Goal: Information Seeking & Learning: Learn about a topic

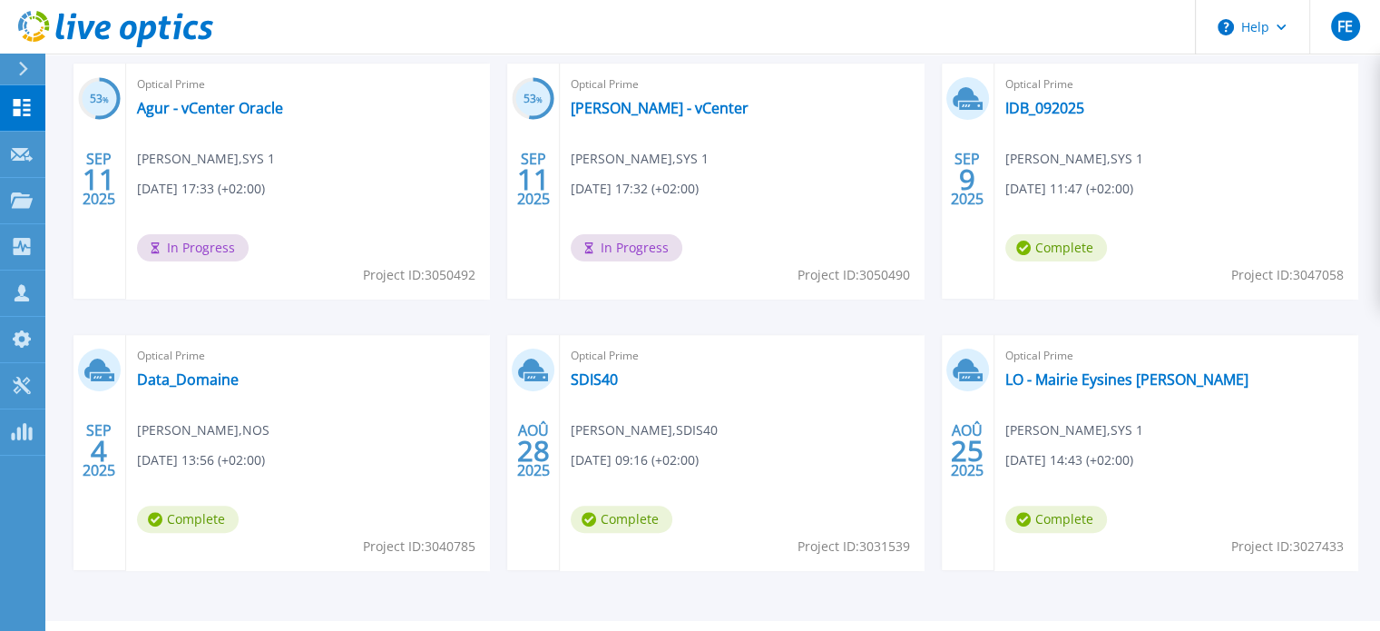
scroll to position [406, 0]
click at [1057, 377] on link "LO - Mairie Eysines [PERSON_NAME]" at bounding box center [1126, 379] width 243 height 18
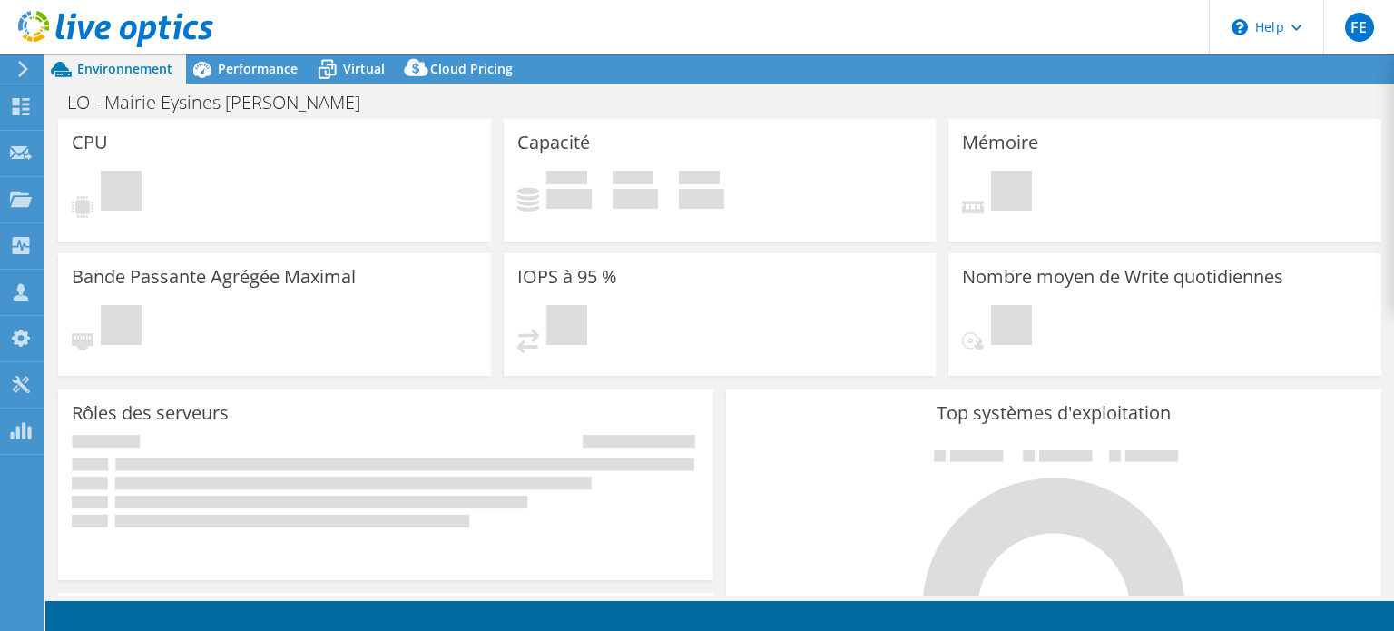
select select "USD"
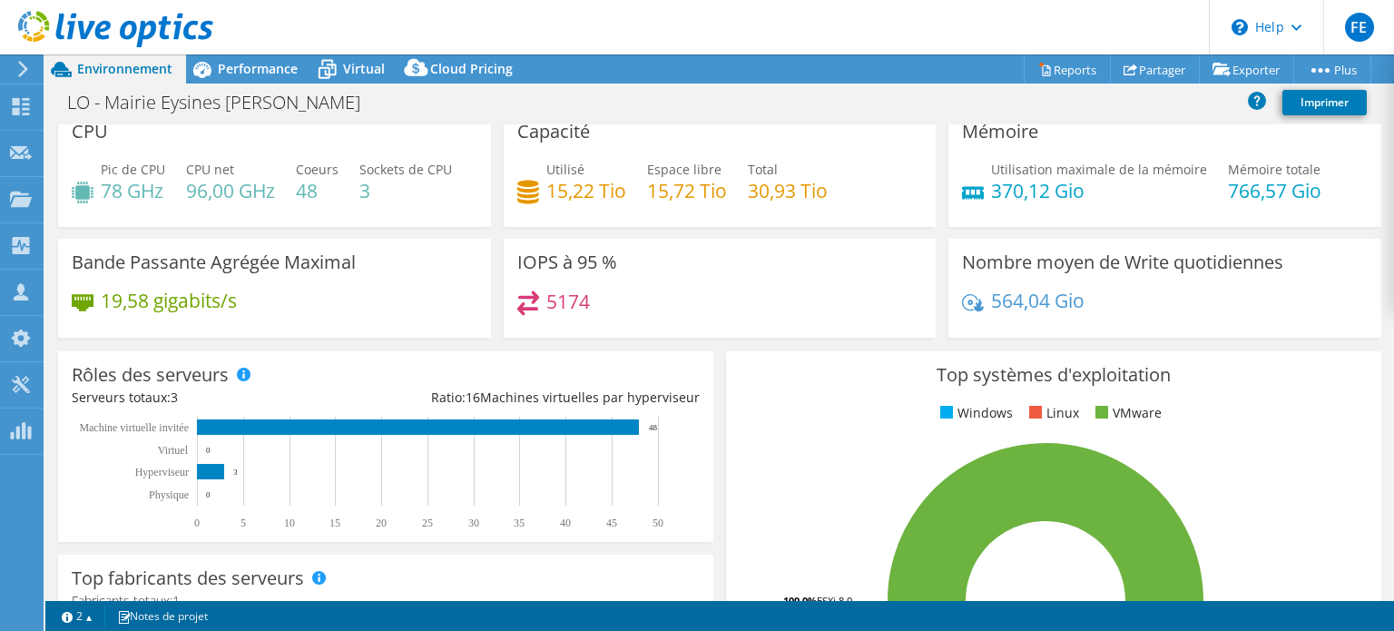
scroll to position [7, 0]
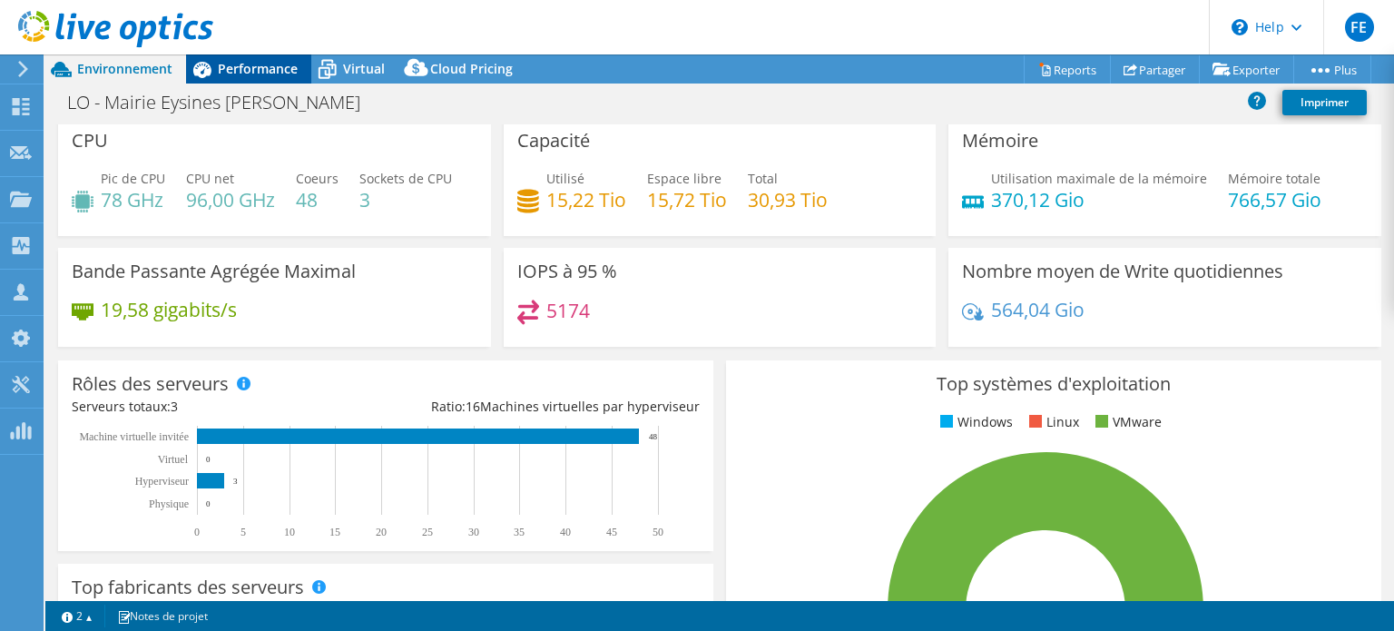
click at [257, 64] on span "Performance" at bounding box center [258, 68] width 80 height 17
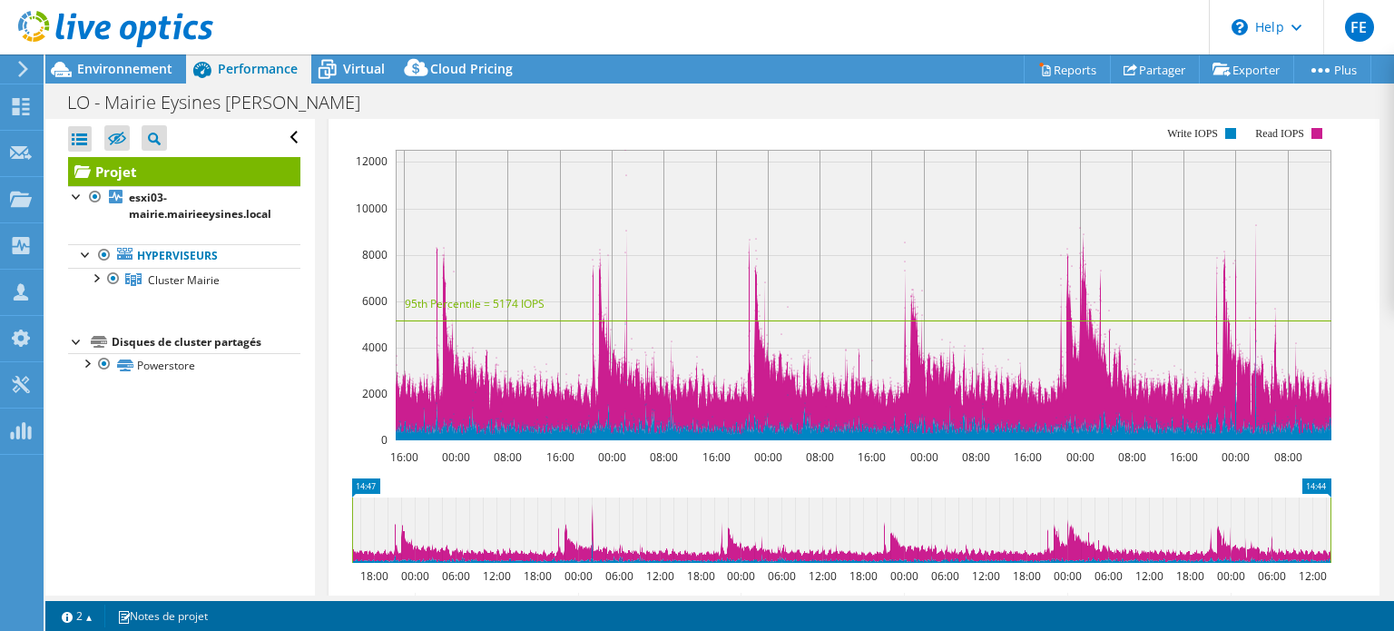
scroll to position [301, 0]
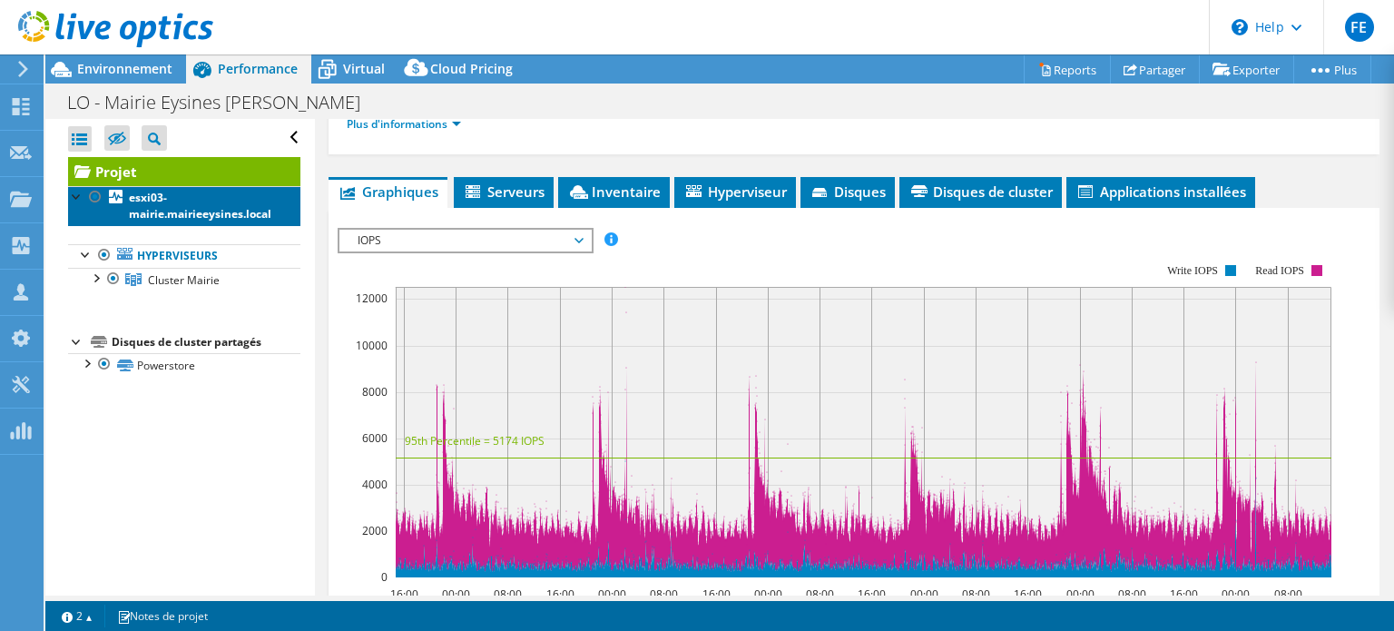
click at [148, 205] on link "esxi03-mairie.mairieeysines.local" at bounding box center [184, 206] width 232 height 40
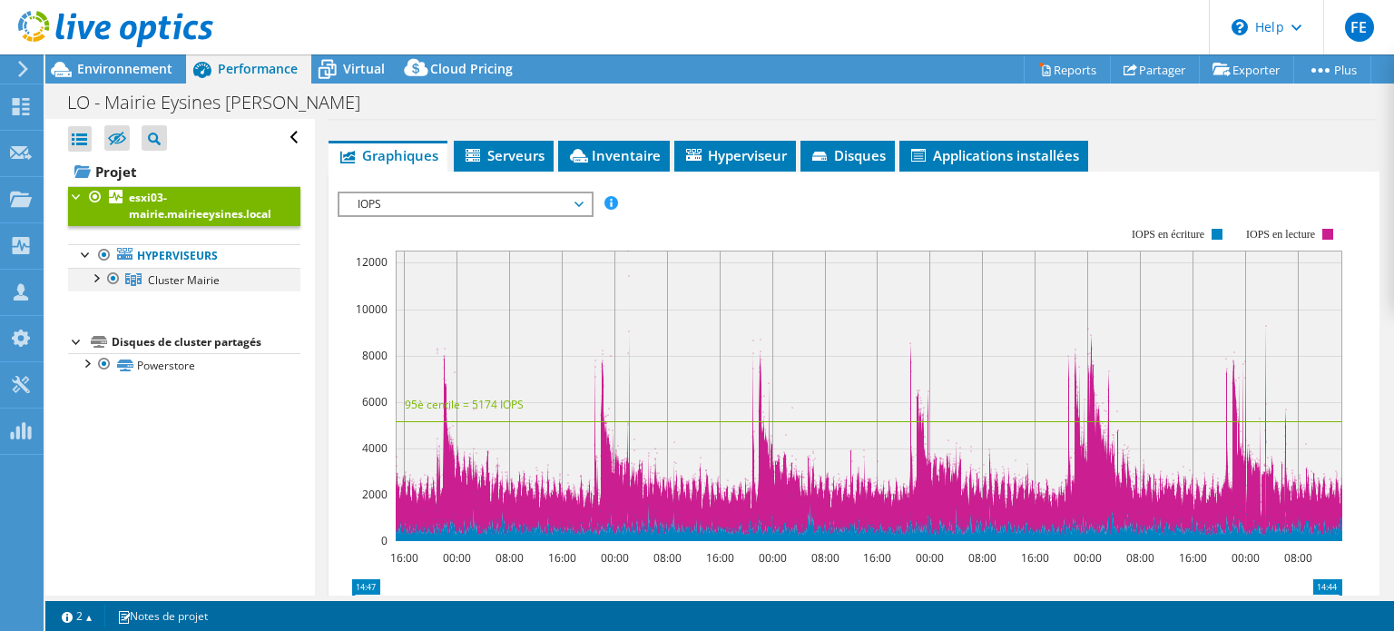
click at [98, 275] on div at bounding box center [95, 277] width 18 height 18
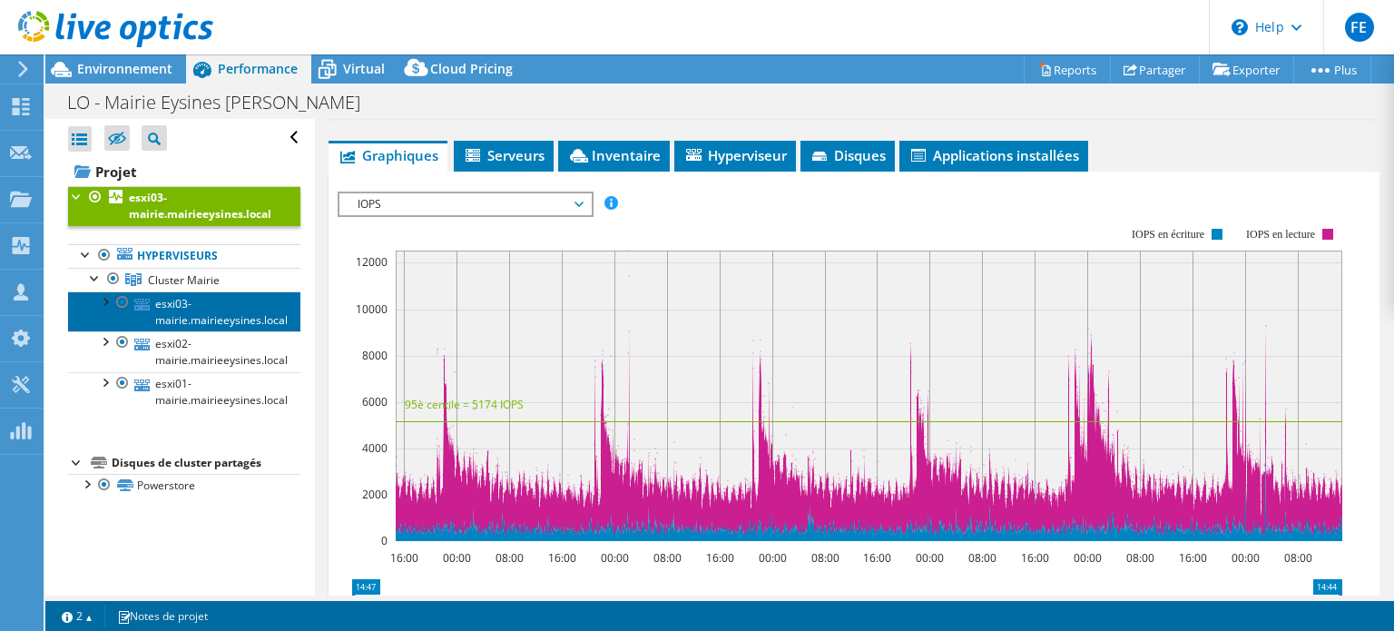
click at [195, 317] on link "esxi03-mairie.mairieeysines.local" at bounding box center [184, 311] width 232 height 40
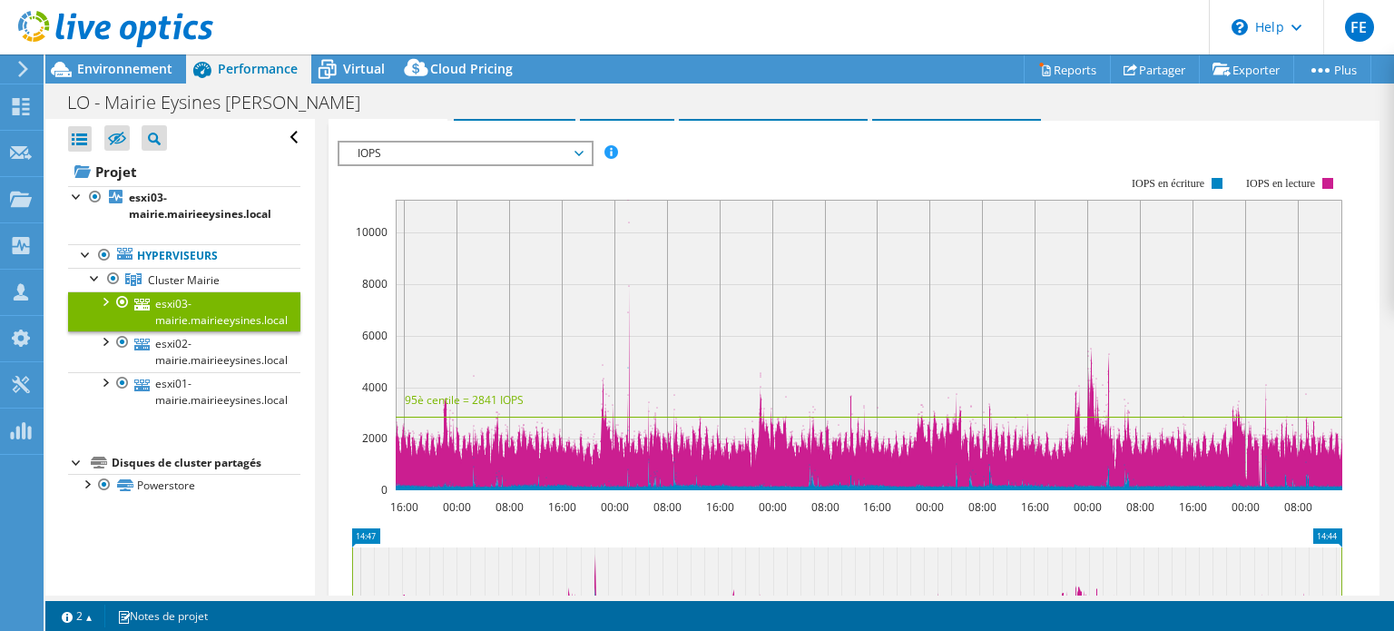
click at [551, 147] on span "IOPS" at bounding box center [464, 153] width 233 height 22
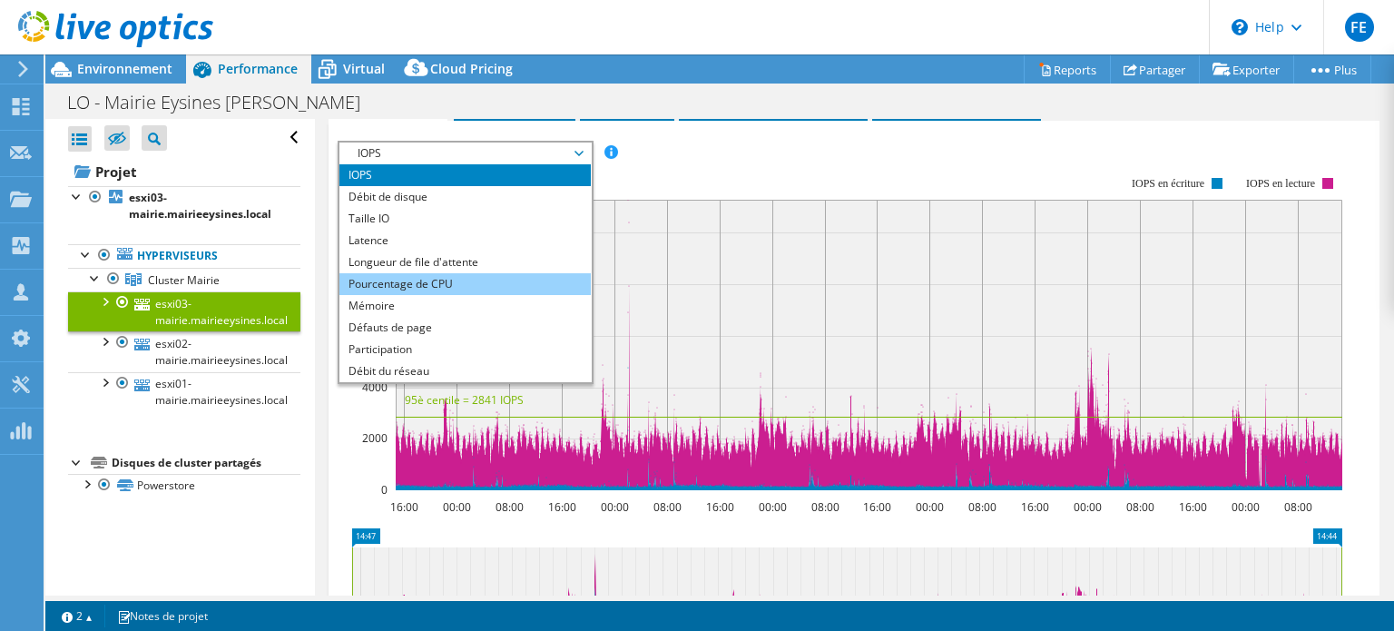
click at [471, 289] on li "Pourcentage de CPU" at bounding box center [464, 284] width 251 height 22
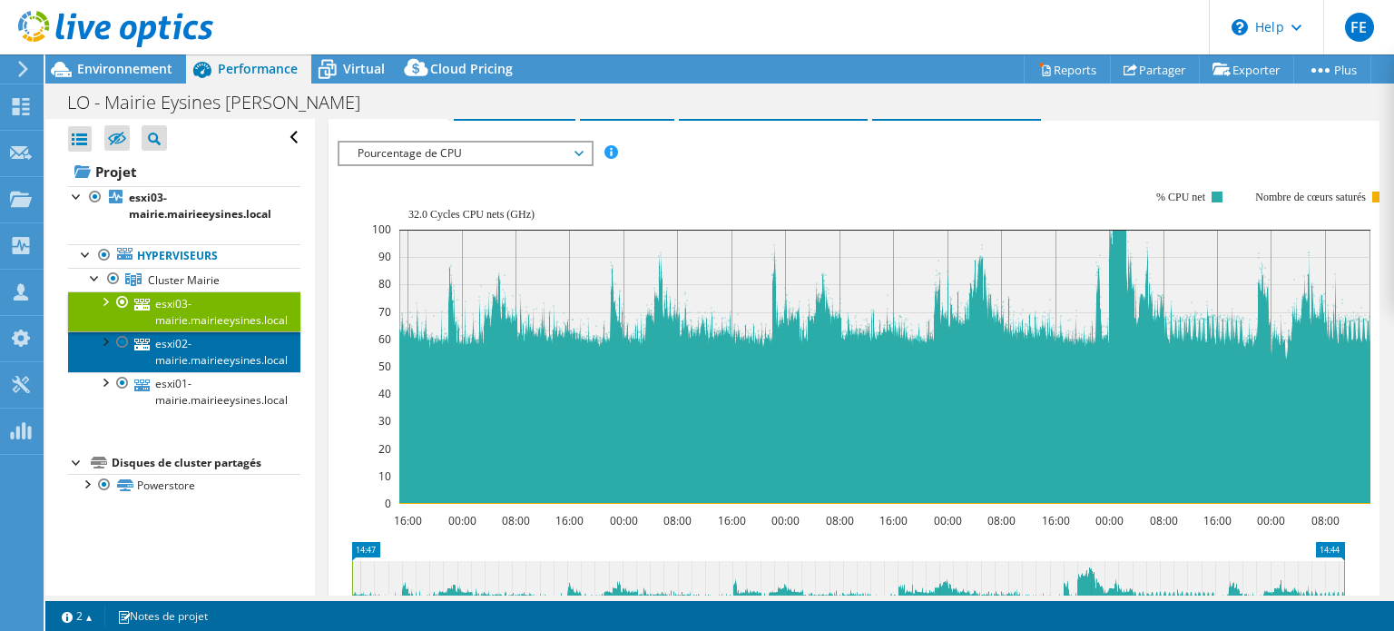
click at [151, 352] on link "esxi02-mairie.mairieeysines.local" at bounding box center [184, 351] width 232 height 40
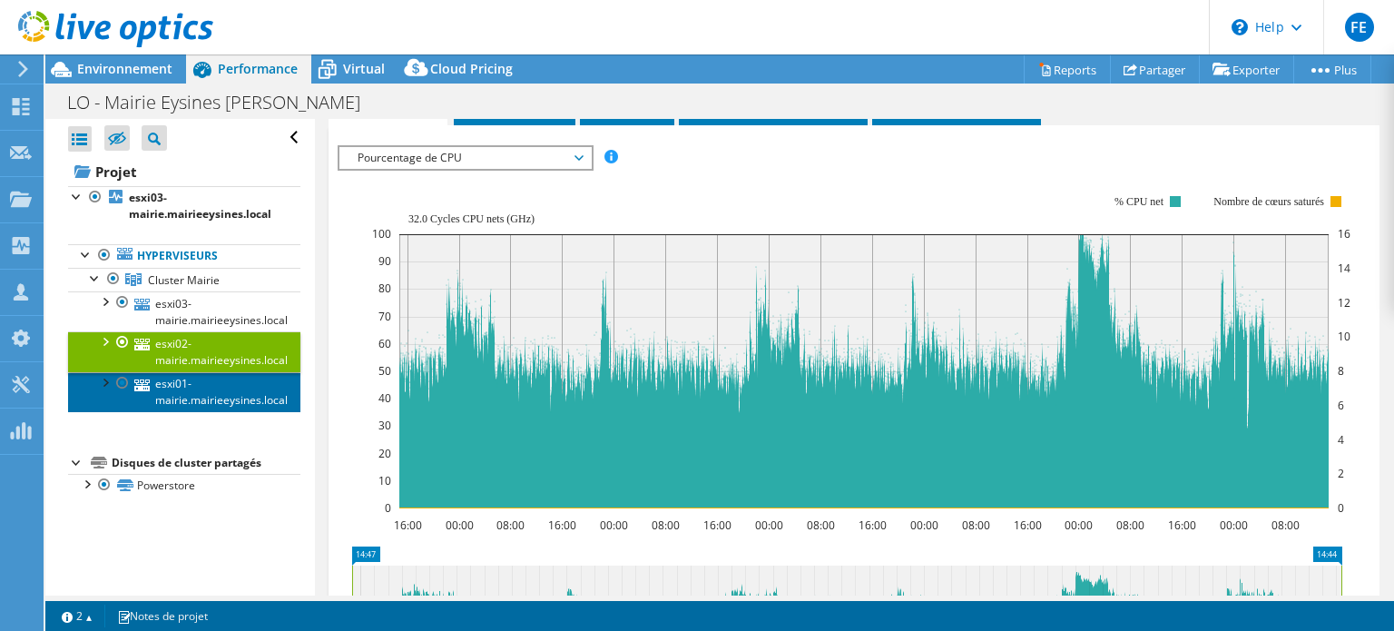
click at [149, 386] on icon at bounding box center [141, 385] width 15 height 12
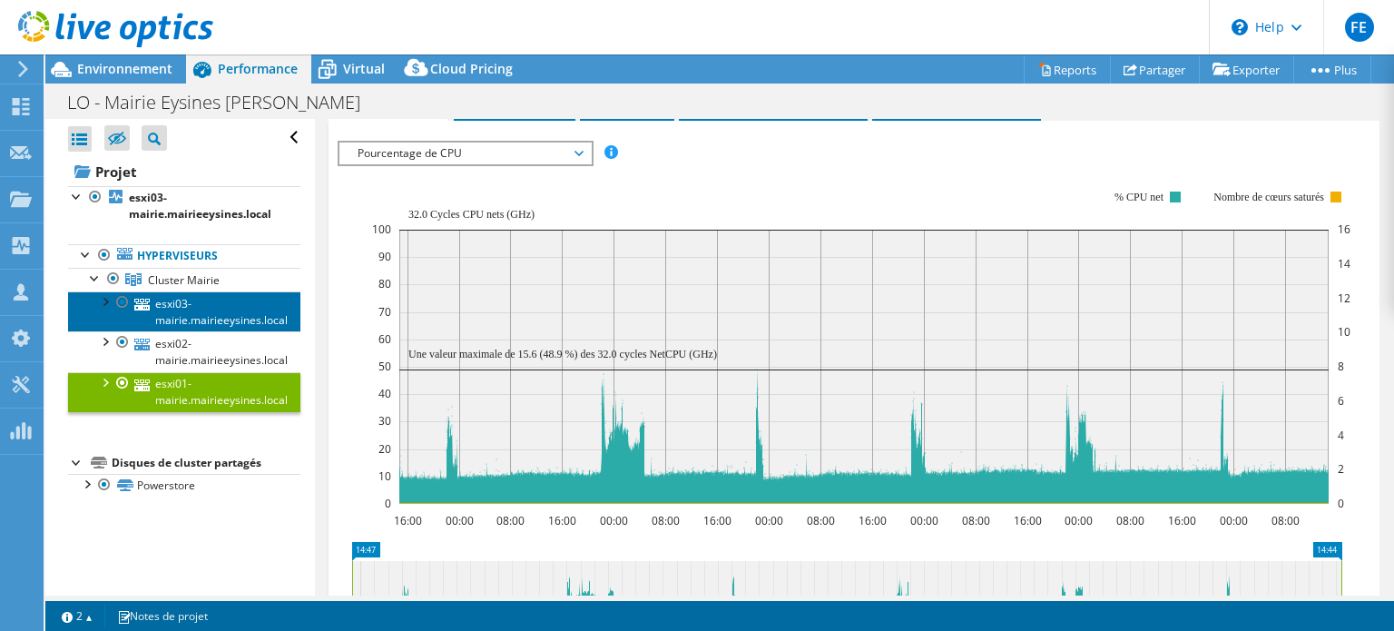
click at [230, 318] on link "esxi03-mairie.mairieeysines.local" at bounding box center [184, 311] width 232 height 40
